Goal: Information Seeking & Learning: Check status

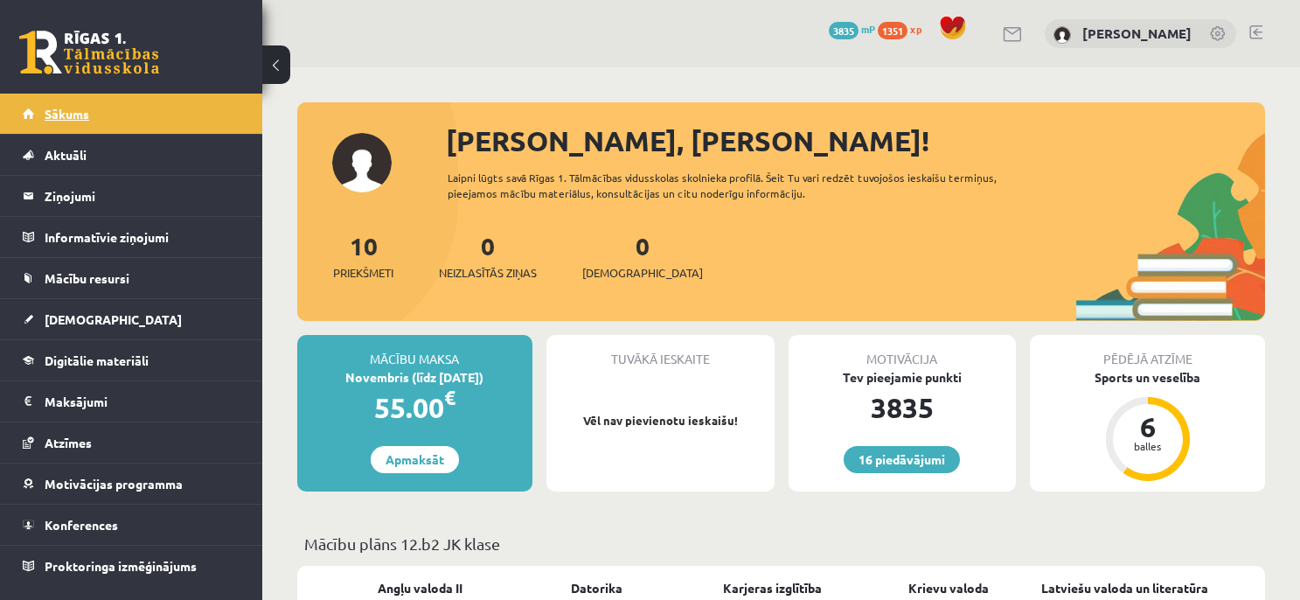
click at [94, 114] on link "Sākums" at bounding box center [132, 114] width 218 height 40
click at [188, 109] on link "Sākums" at bounding box center [132, 114] width 218 height 40
click at [191, 102] on link "Sākums" at bounding box center [132, 114] width 218 height 40
click at [120, 127] on link "Sākums" at bounding box center [132, 114] width 218 height 40
click at [187, 107] on link "Sākums" at bounding box center [132, 114] width 218 height 40
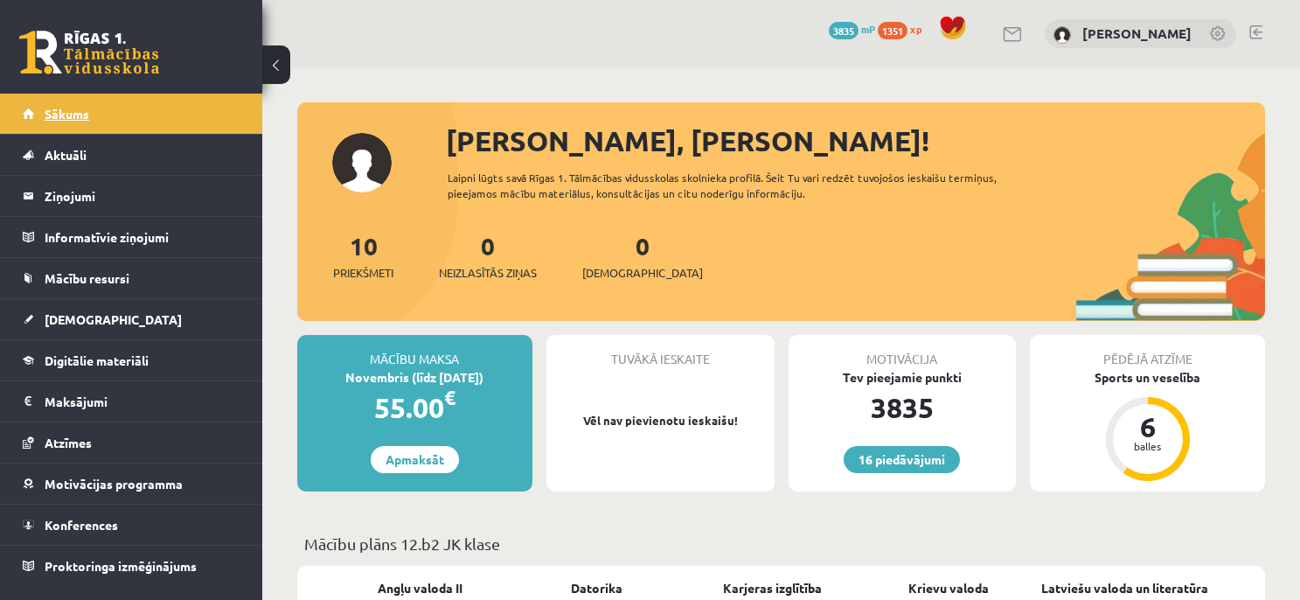
click at [196, 119] on link "Sākums" at bounding box center [132, 114] width 218 height 40
click at [90, 95] on link "Sākums" at bounding box center [132, 114] width 218 height 40
click at [78, 333] on link "[DEMOGRAPHIC_DATA]" at bounding box center [132, 319] width 218 height 40
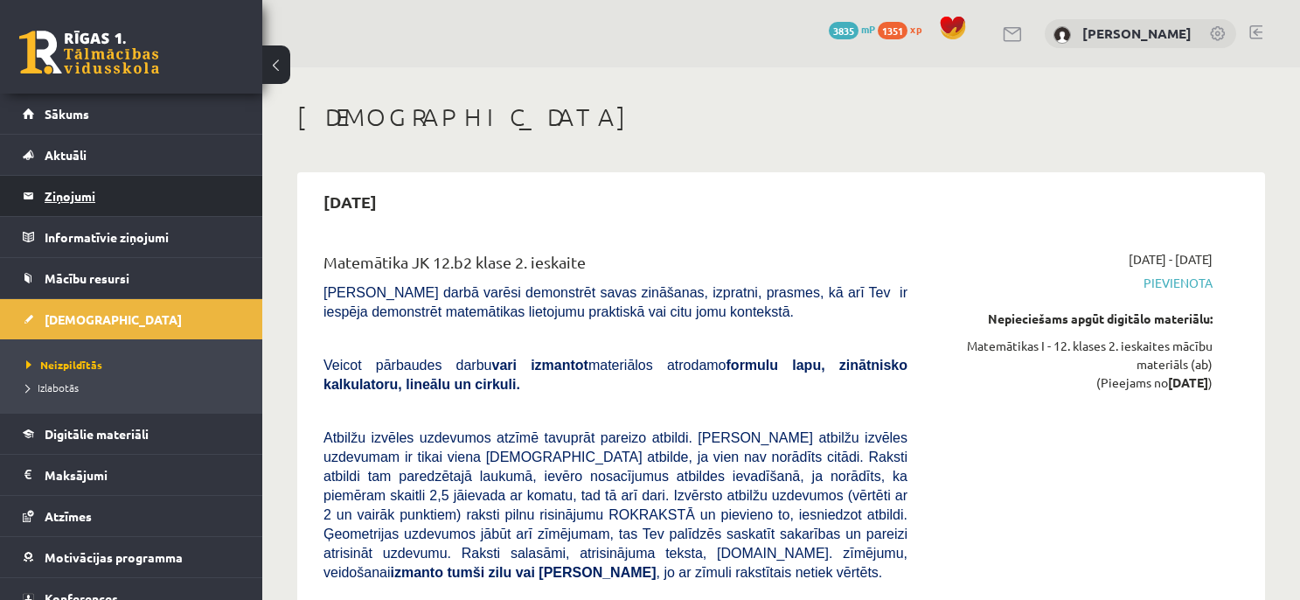
click at [64, 205] on legend "Ziņojumi 0" at bounding box center [143, 196] width 196 height 40
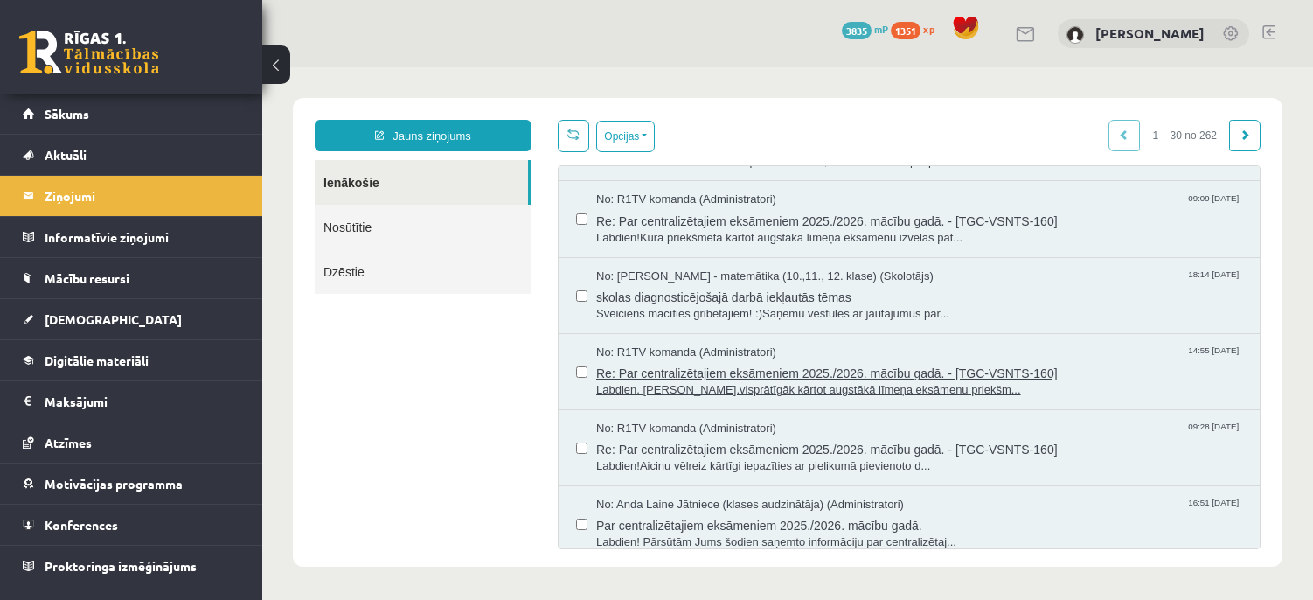
scroll to position [171, 0]
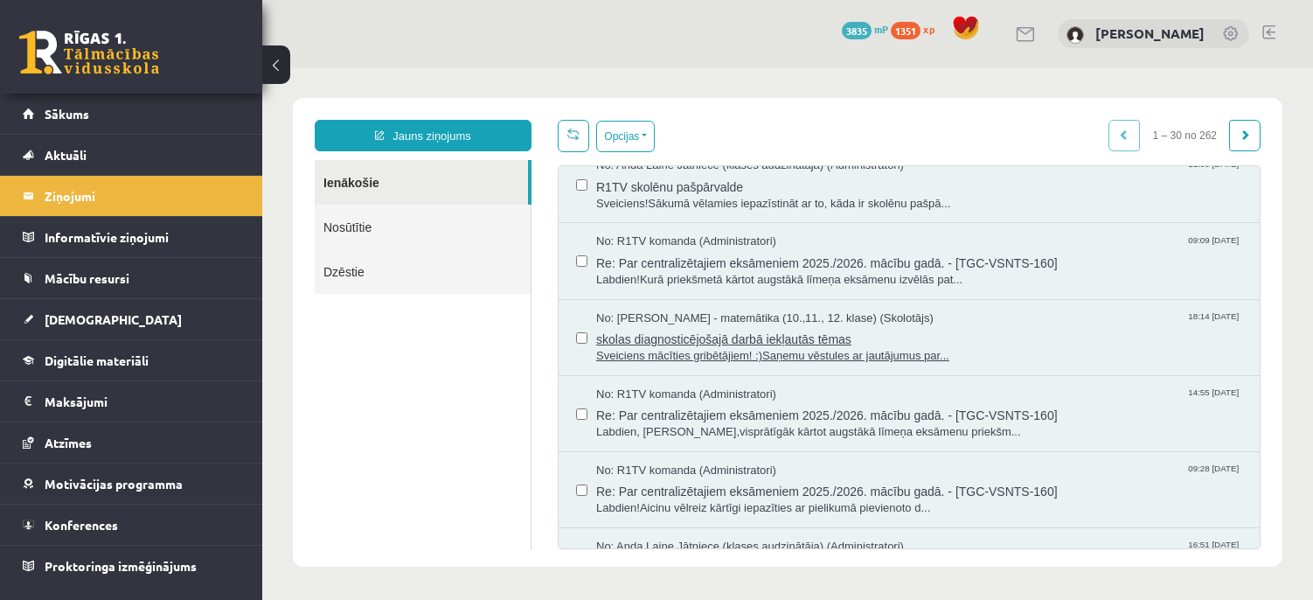
click at [874, 327] on span "skolas diagnosticējošajā darbā iekļautās tēmas" at bounding box center [919, 337] width 646 height 22
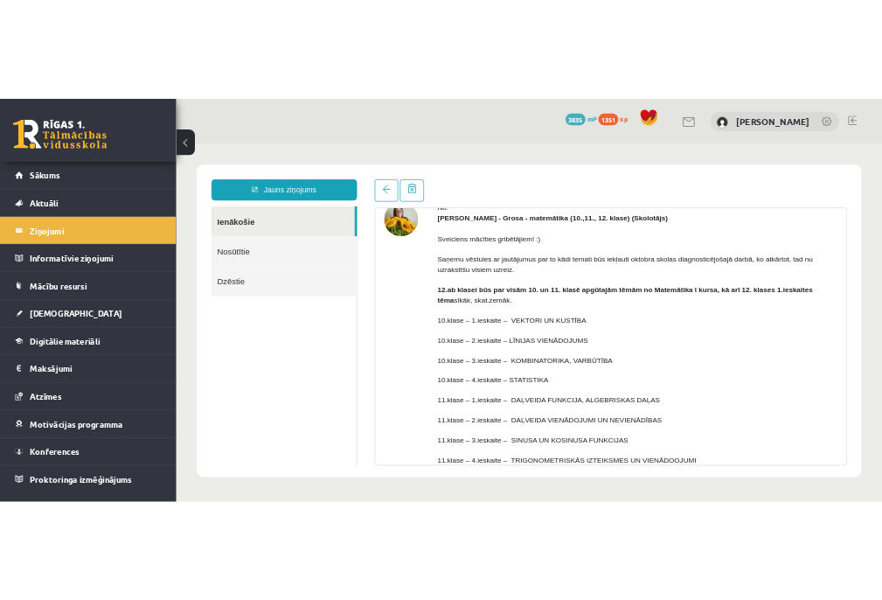
scroll to position [0, 0]
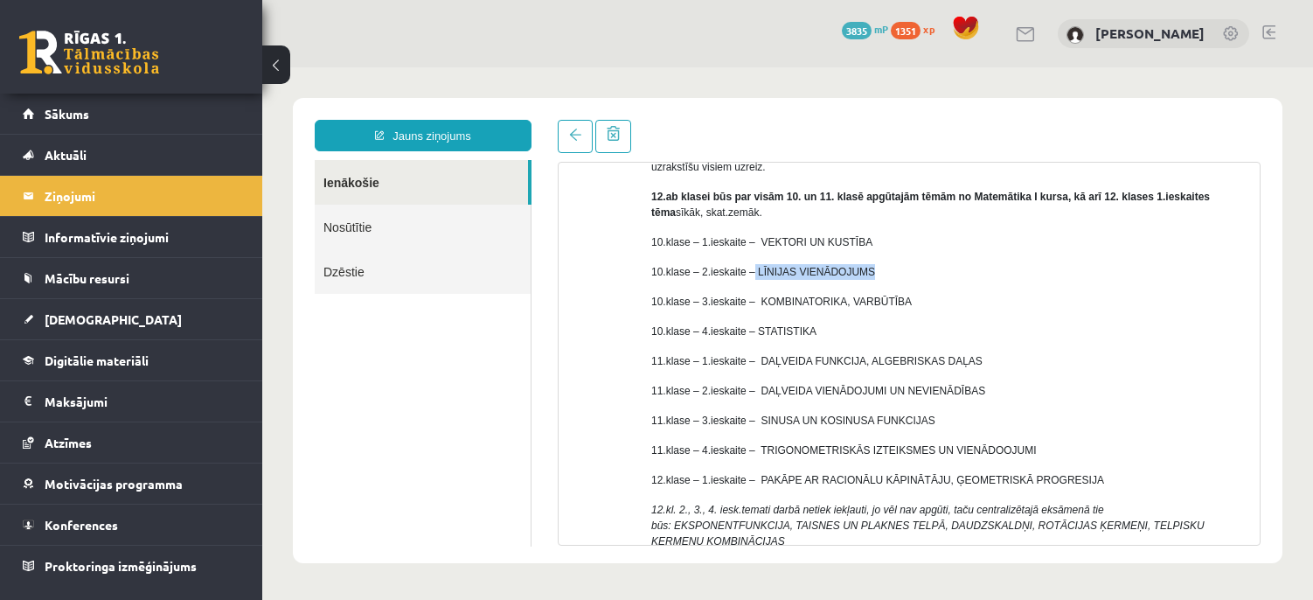
drag, startPoint x: 750, startPoint y: 274, endPoint x: 870, endPoint y: 279, distance: 119.8
click at [870, 279] on p "10.klase – 2.ieskaite – LĪNIJAS VIENĀDOJUMS" at bounding box center [948, 272] width 595 height 16
copy p "LĪNIJAS VIENĀDOJUMS"
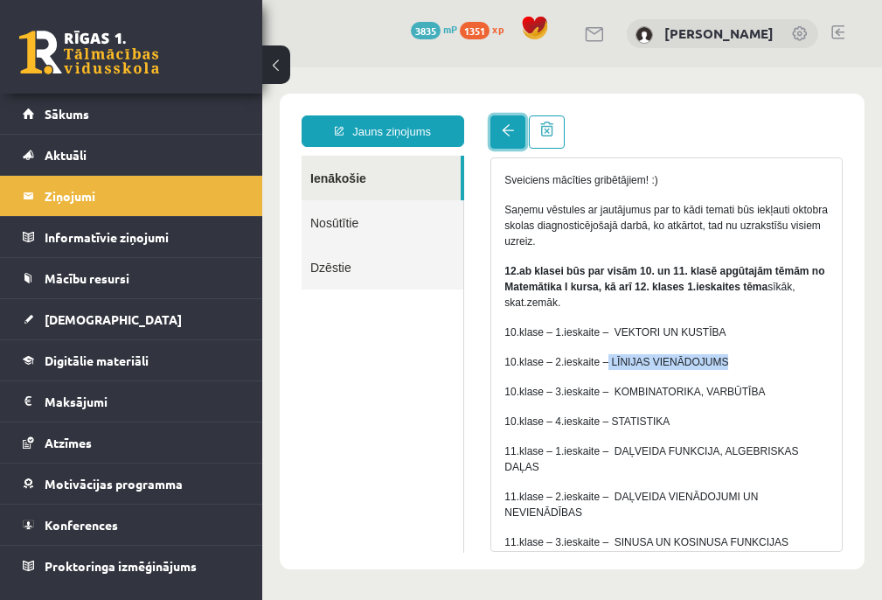
click at [503, 133] on span at bounding box center [508, 130] width 12 height 12
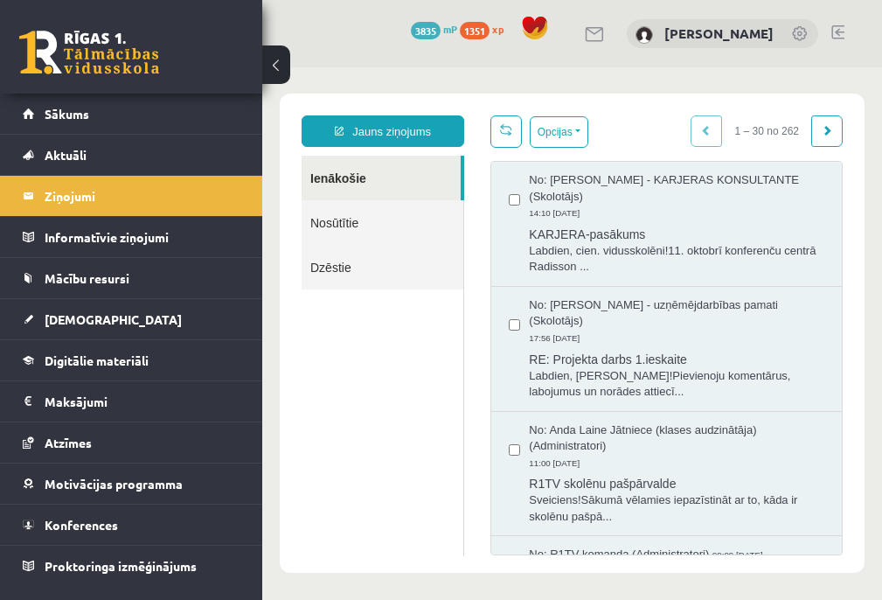
click at [387, 165] on link "Ienākošie" at bounding box center [381, 178] width 159 height 45
click at [125, 92] on div "16 Dāvanas 3835 mP 1351 xp" at bounding box center [131, 47] width 262 height 94
click at [120, 103] on link "Sākums" at bounding box center [132, 114] width 218 height 40
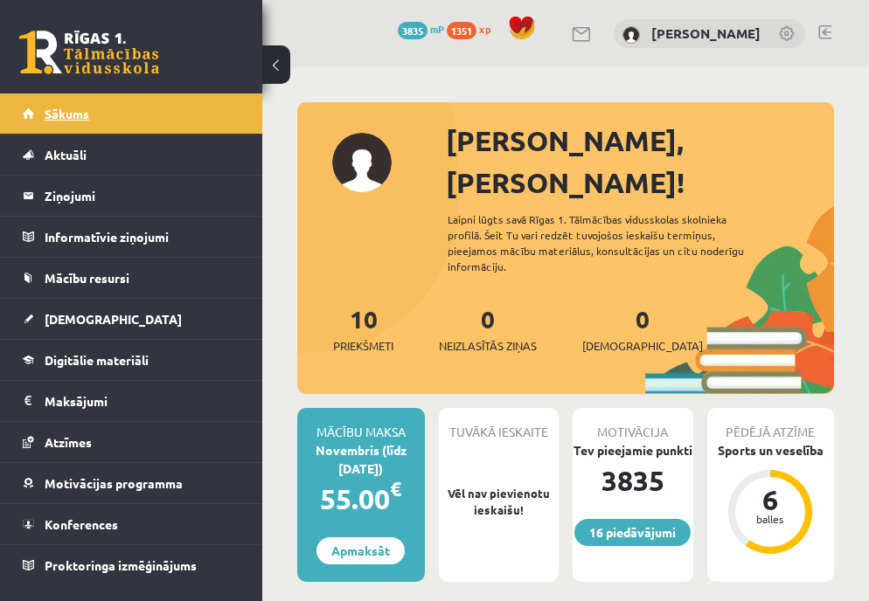
click at [140, 112] on link "Sākums" at bounding box center [132, 114] width 218 height 40
click at [172, 111] on link "Sākums" at bounding box center [132, 114] width 218 height 40
click at [177, 115] on link "Sākums" at bounding box center [132, 114] width 218 height 40
click at [150, 131] on link "Sākums" at bounding box center [132, 114] width 218 height 40
click at [97, 123] on link "Sākums" at bounding box center [132, 114] width 218 height 40
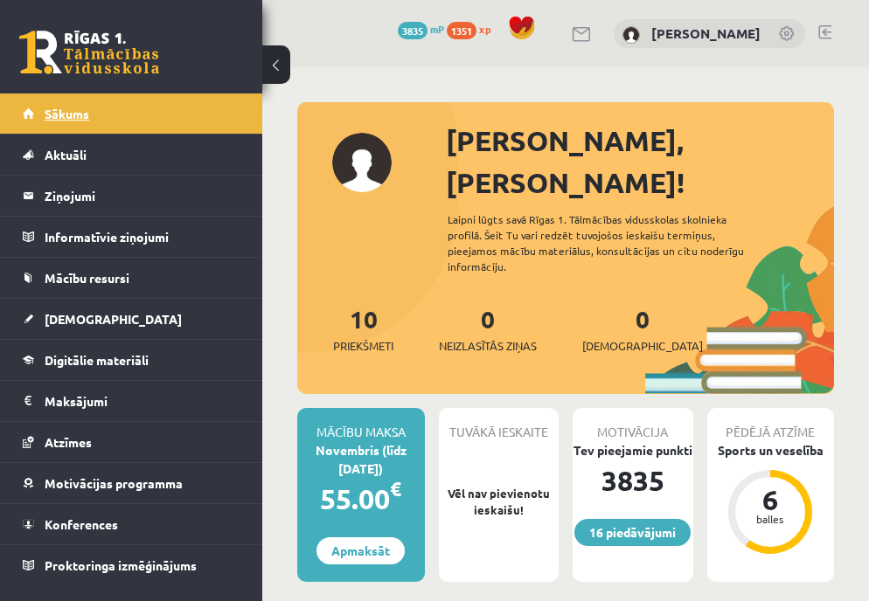
click at [163, 121] on link "Sākums" at bounding box center [132, 114] width 218 height 40
click at [121, 118] on link "Sākums" at bounding box center [132, 114] width 218 height 40
click at [179, 107] on link "Sākums" at bounding box center [132, 114] width 218 height 40
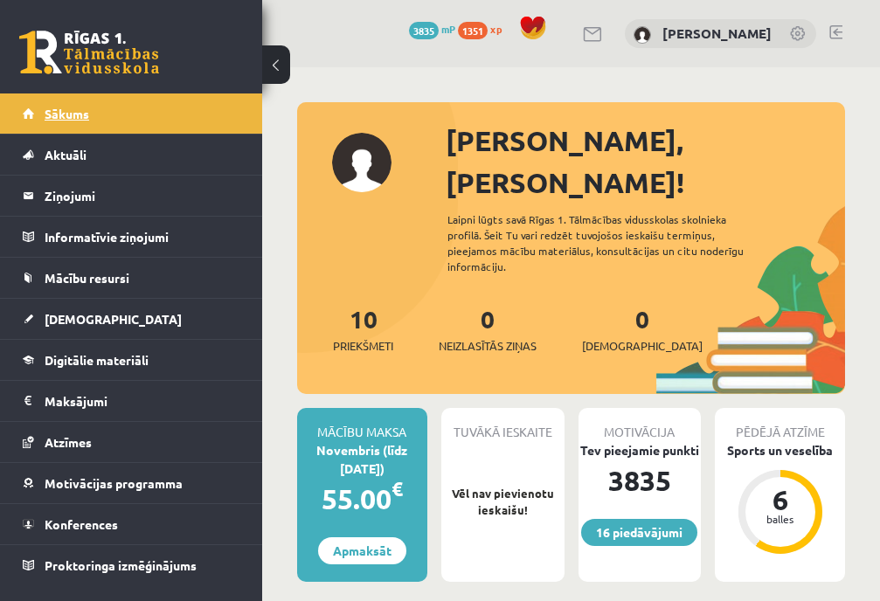
click at [143, 108] on link "Sākums" at bounding box center [132, 114] width 218 height 40
click at [133, 125] on link "Sākums" at bounding box center [132, 114] width 218 height 40
click at [126, 122] on link "Sākums" at bounding box center [132, 114] width 218 height 40
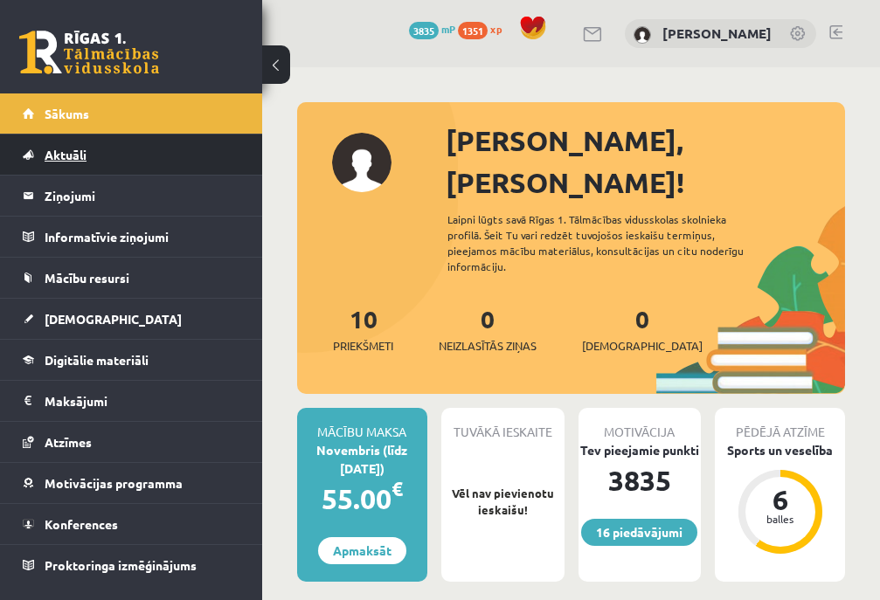
click at [160, 142] on link "Aktuāli" at bounding box center [132, 155] width 218 height 40
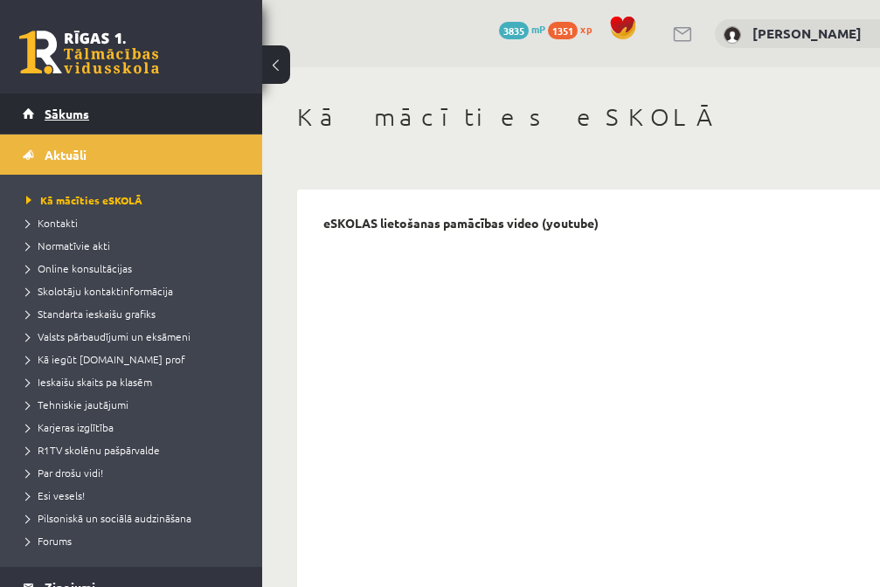
click at [170, 109] on link "Sākums" at bounding box center [132, 114] width 218 height 40
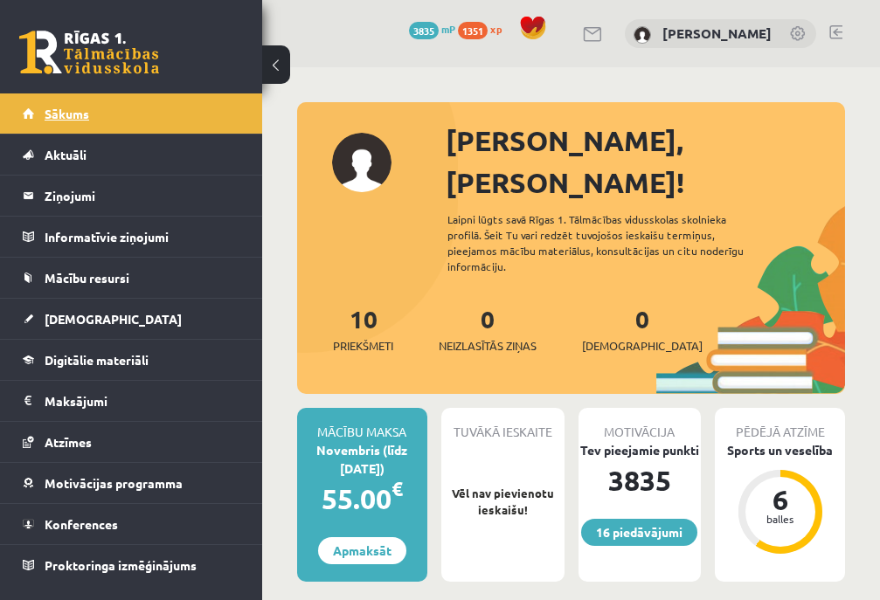
click at [136, 114] on link "Sākums" at bounding box center [132, 114] width 218 height 40
click at [163, 113] on link "Sākums" at bounding box center [132, 114] width 218 height 40
click at [121, 116] on link "Sākums" at bounding box center [132, 114] width 218 height 40
